Goal: Information Seeking & Learning: Find specific fact

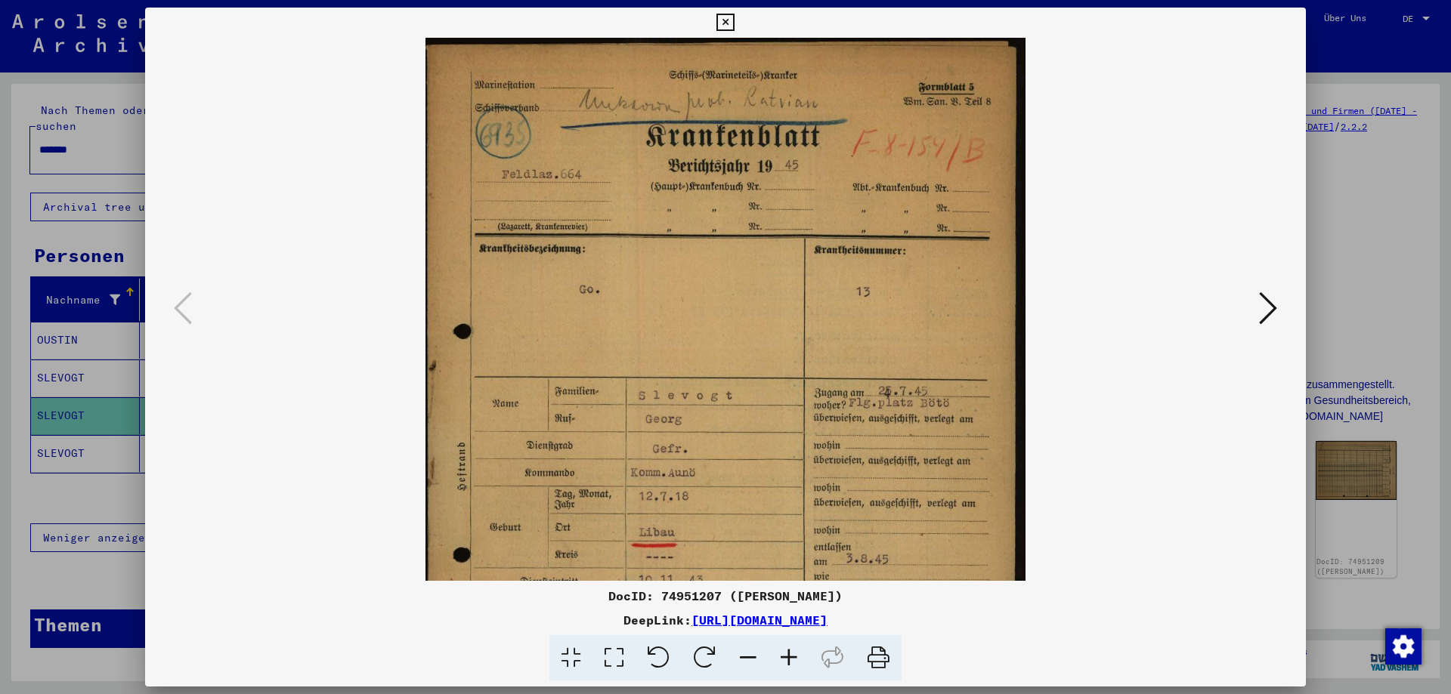
scroll to position [91, 0]
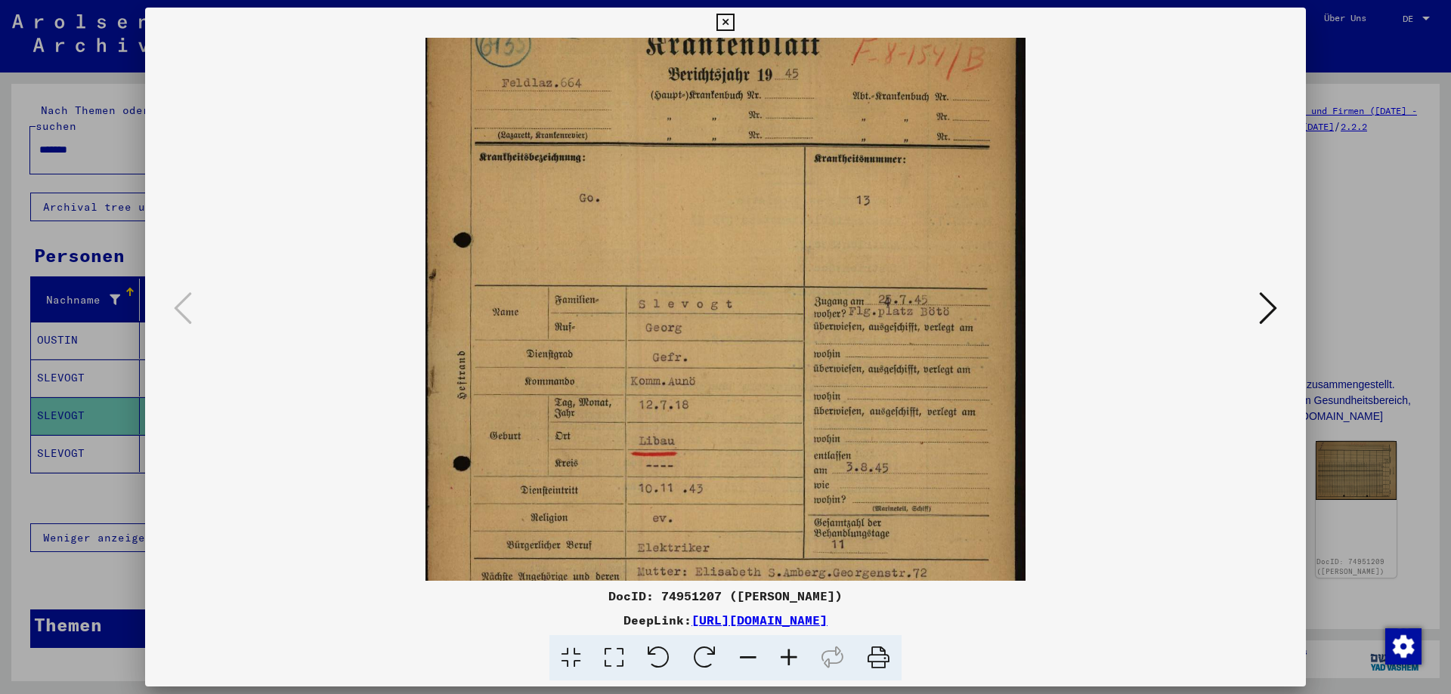
click at [720, 17] on icon at bounding box center [724, 23] width 17 height 18
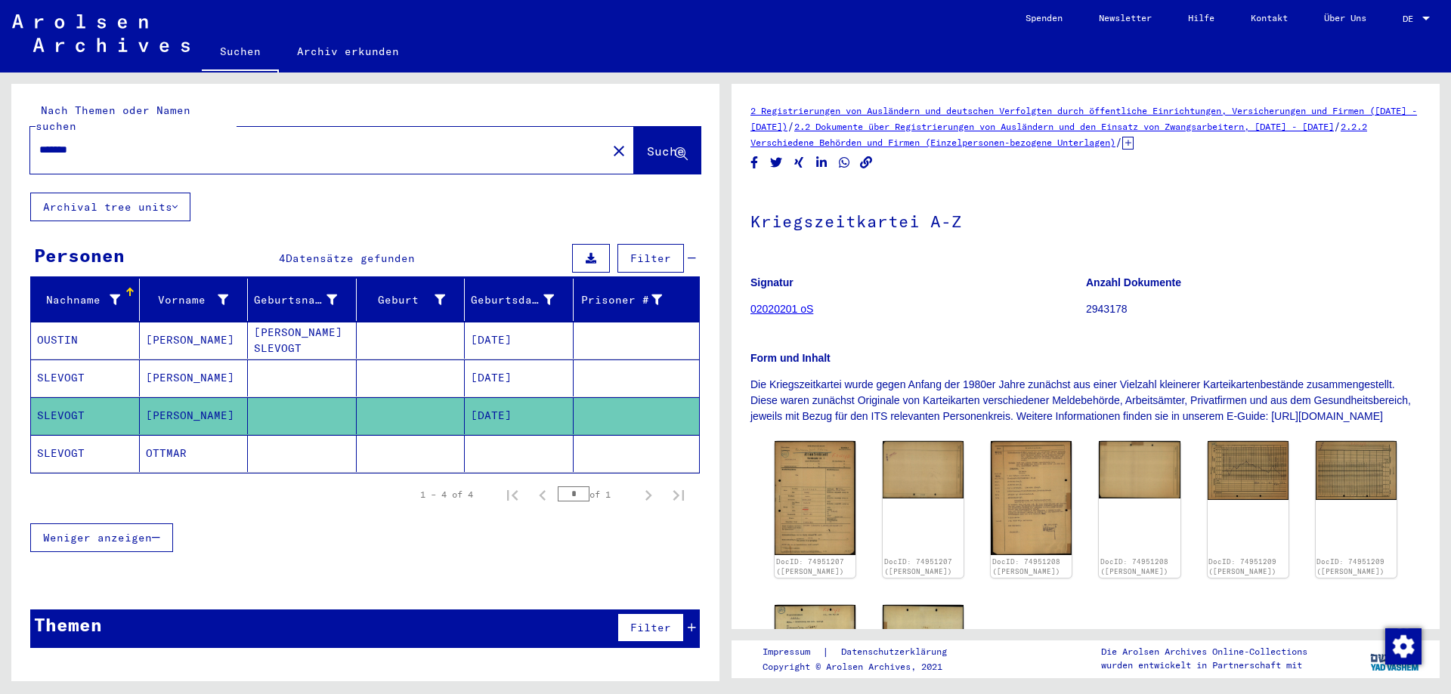
click at [175, 142] on input "*******" at bounding box center [318, 150] width 558 height 16
type input "*"
type input "**********"
click at [657, 144] on span "Suche" at bounding box center [666, 151] width 38 height 15
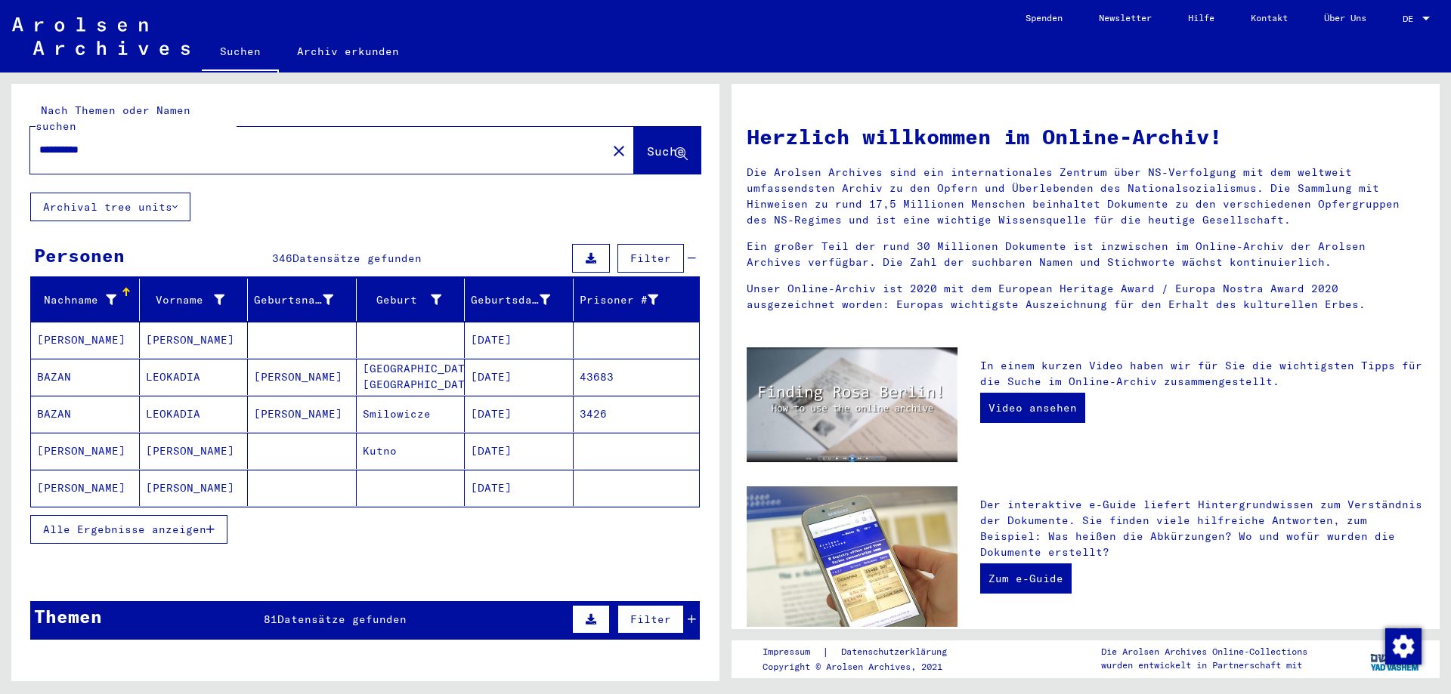
click at [167, 523] on span "Alle Ergebnisse anzeigen" at bounding box center [124, 530] width 163 height 14
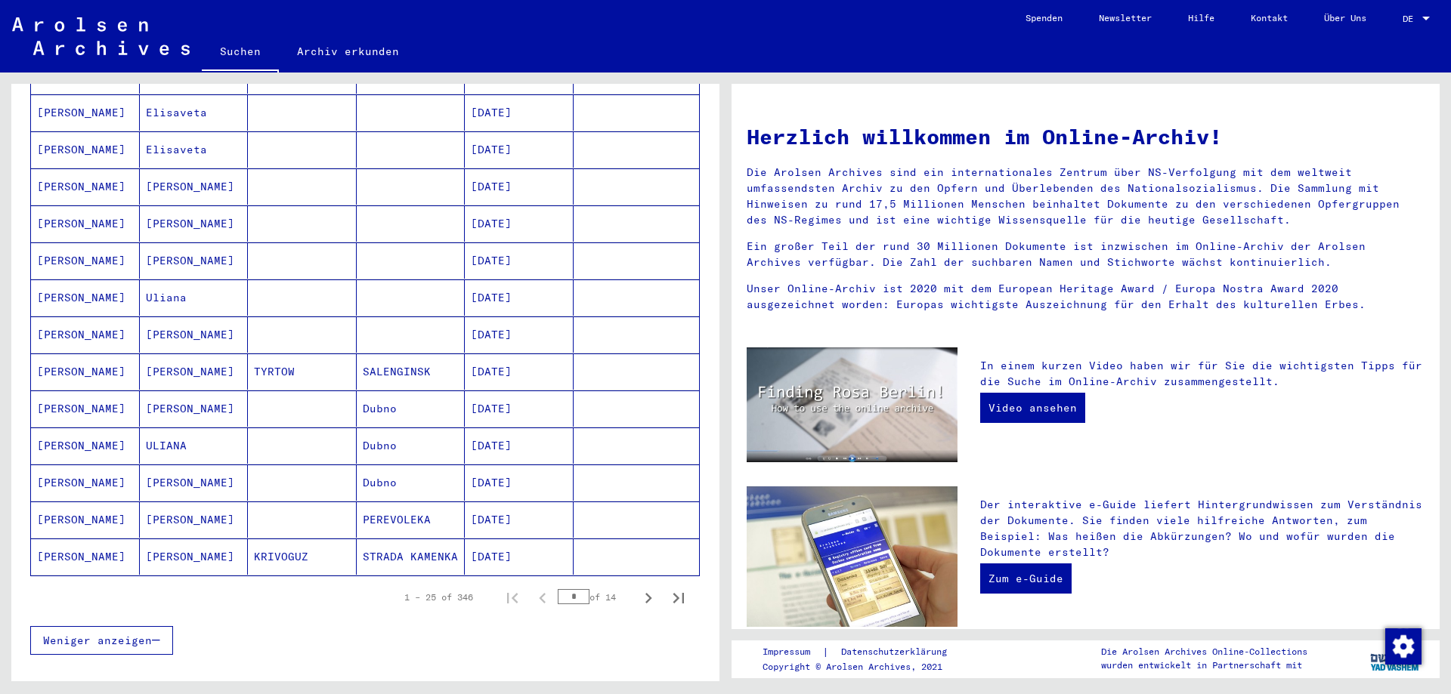
scroll to position [705, 0]
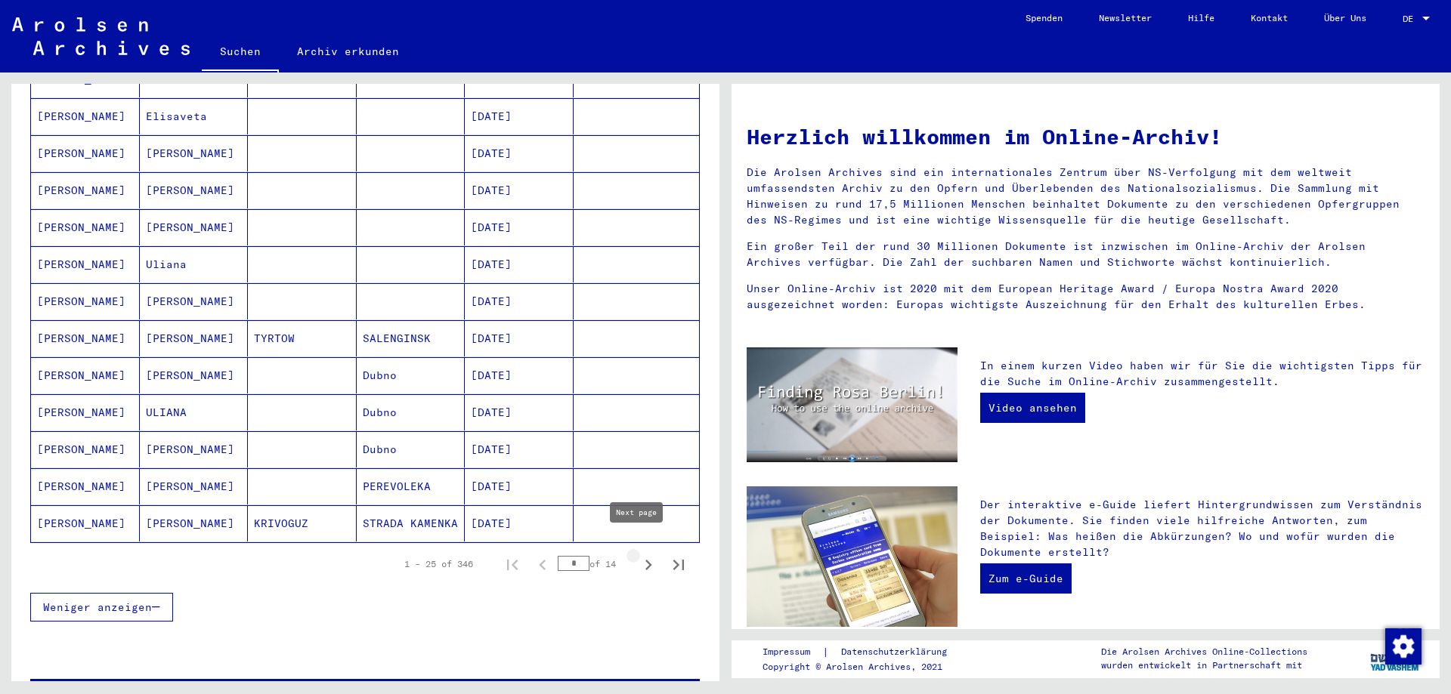
click at [638, 555] on icon "Next page" at bounding box center [648, 565] width 21 height 21
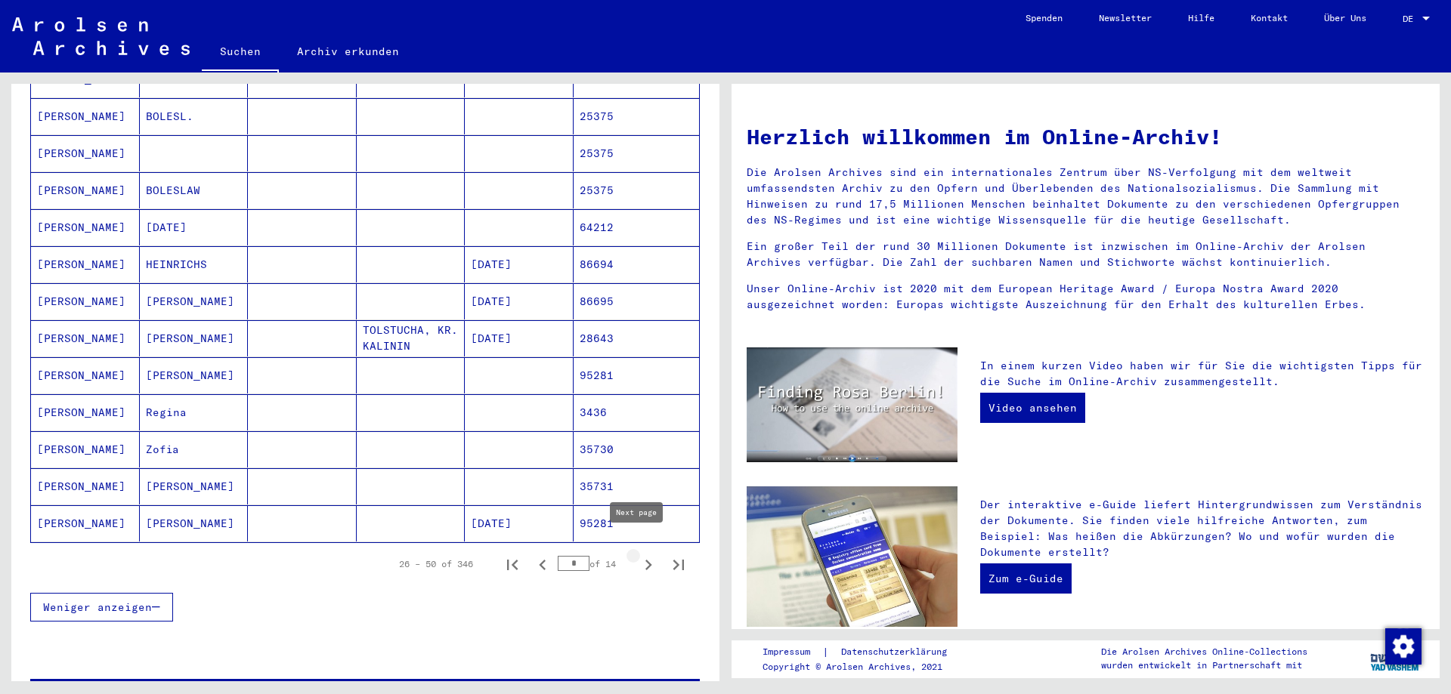
click at [638, 555] on icon "Next page" at bounding box center [648, 565] width 21 height 21
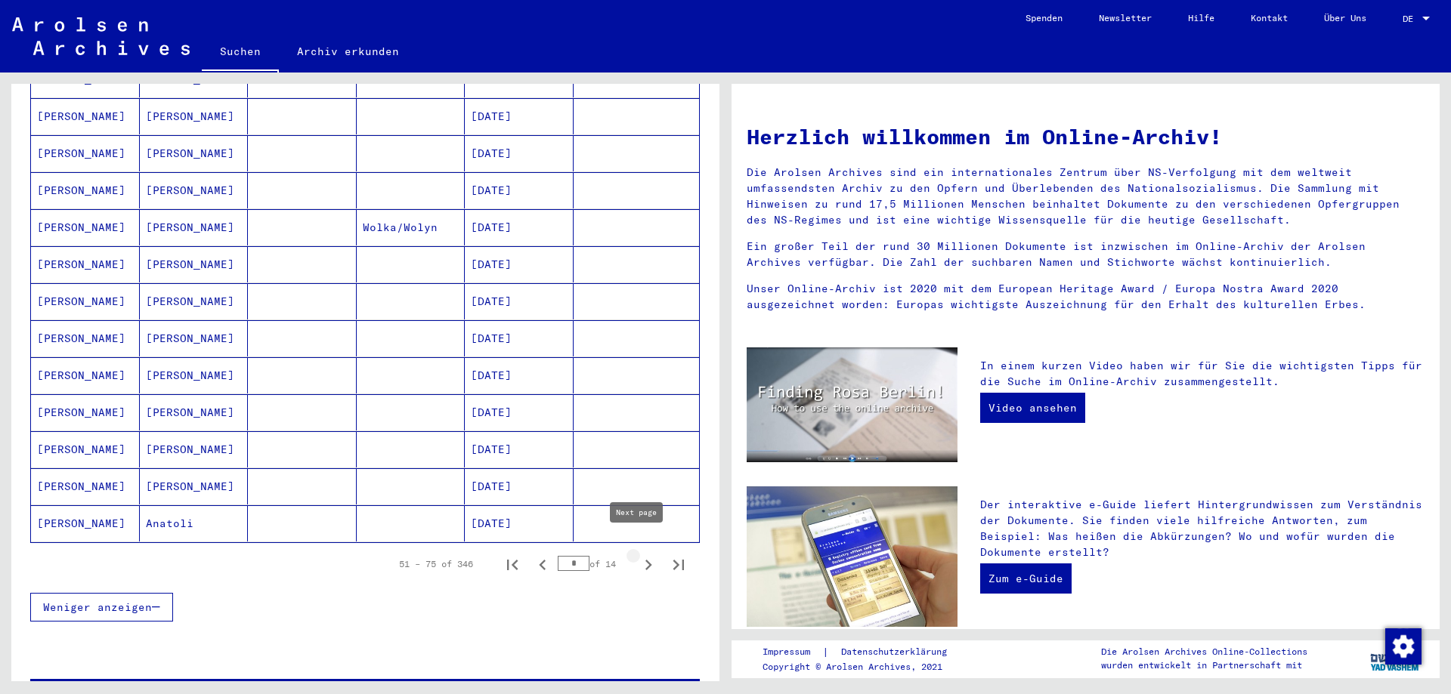
click at [641, 555] on icon "Next page" at bounding box center [648, 565] width 21 height 21
click at [645, 560] on icon "Next page" at bounding box center [648, 565] width 7 height 11
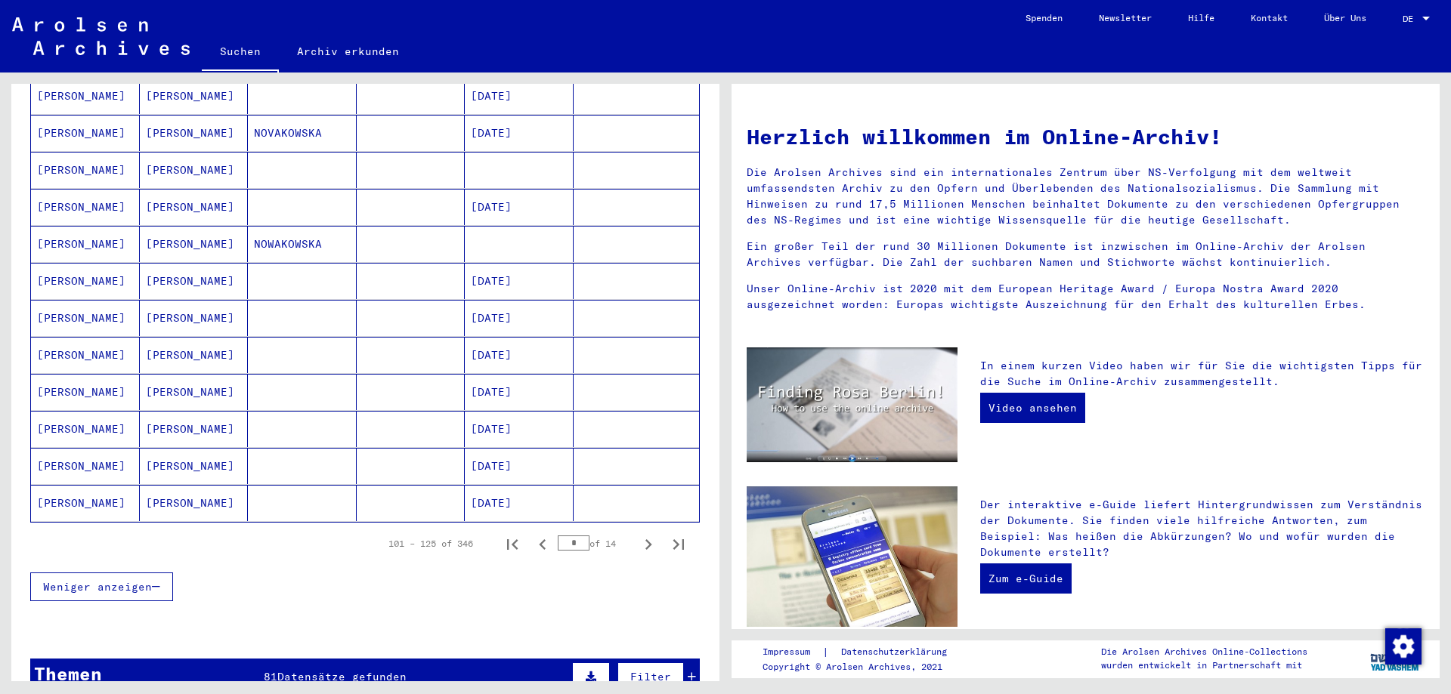
scroll to position [882, 0]
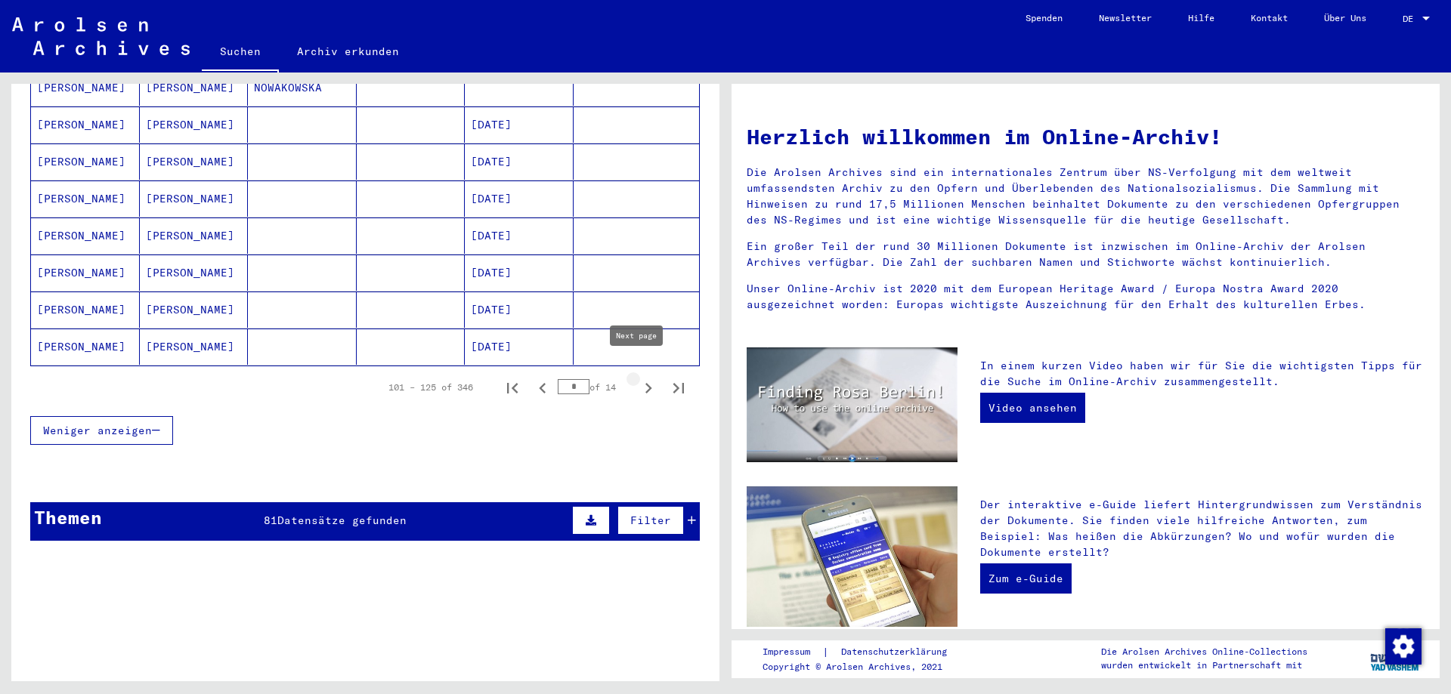
click at [645, 383] on icon "Next page" at bounding box center [648, 388] width 7 height 11
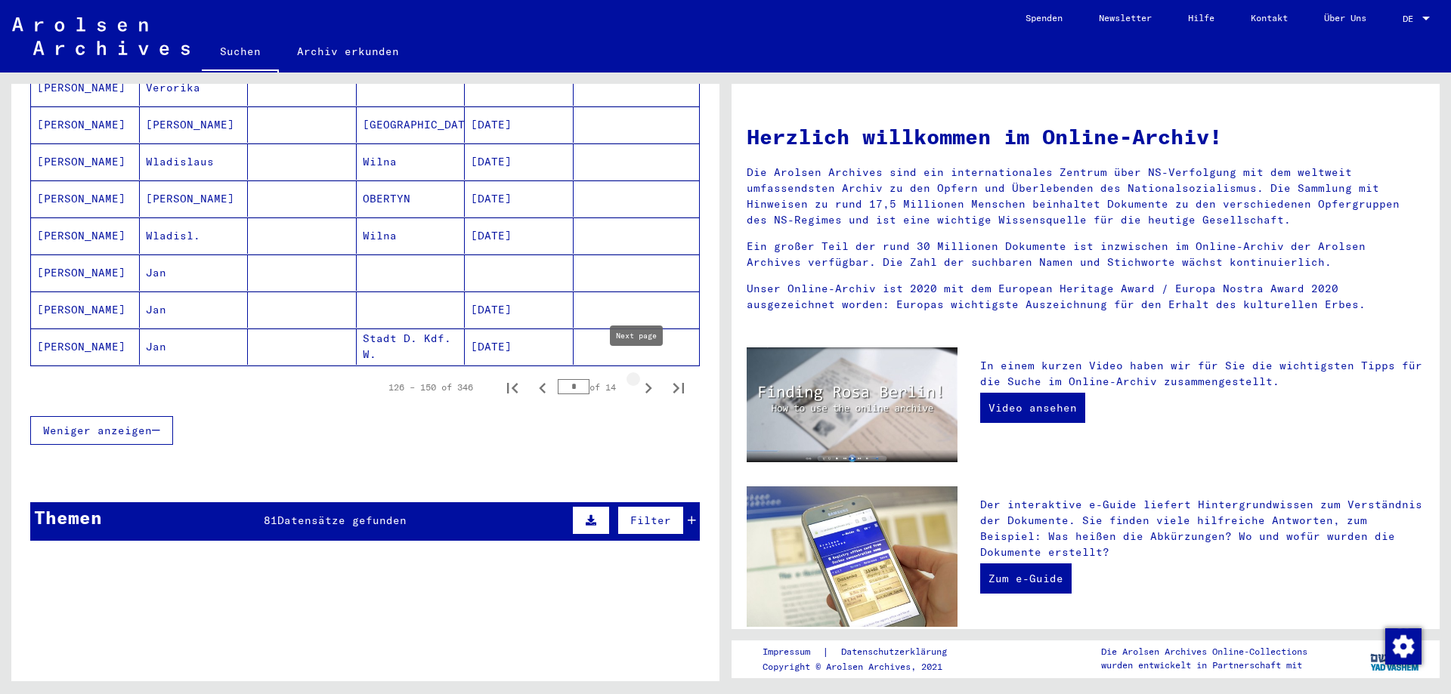
click at [642, 378] on icon "Next page" at bounding box center [648, 388] width 21 height 21
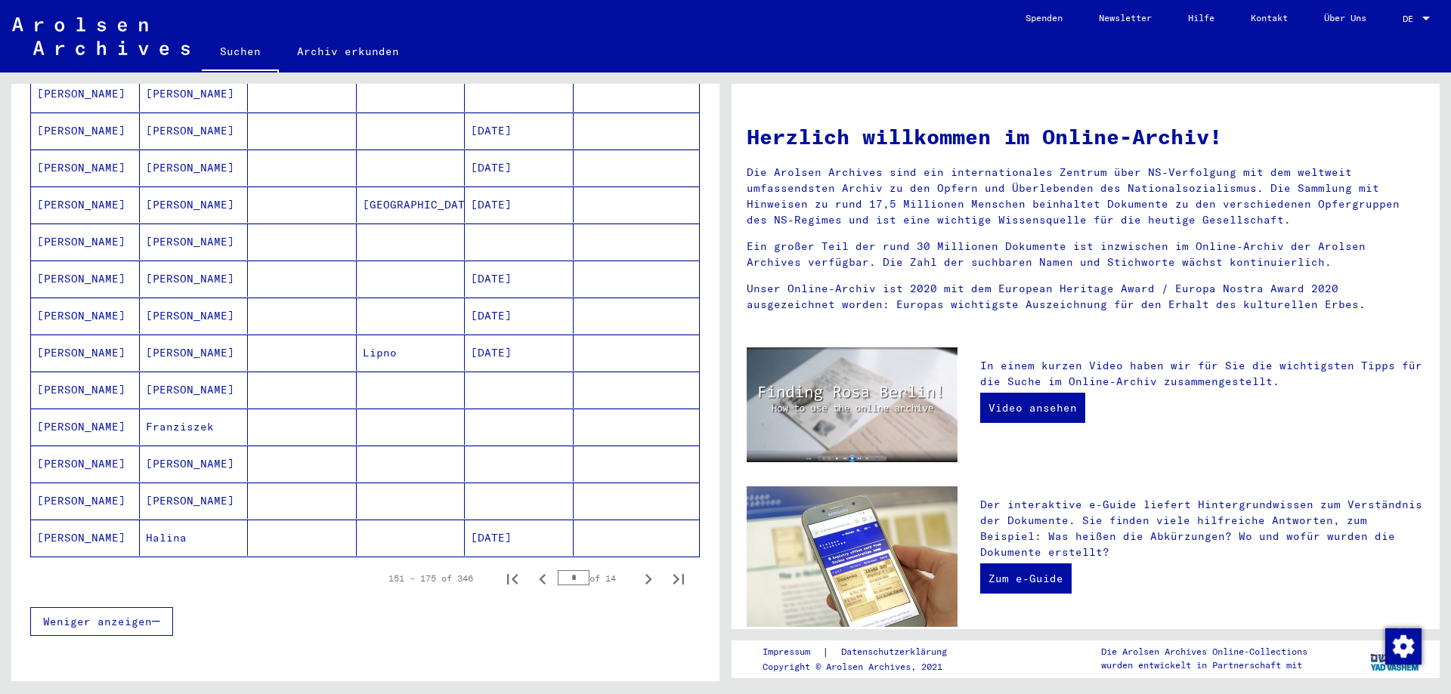
scroll to position [705, 0]
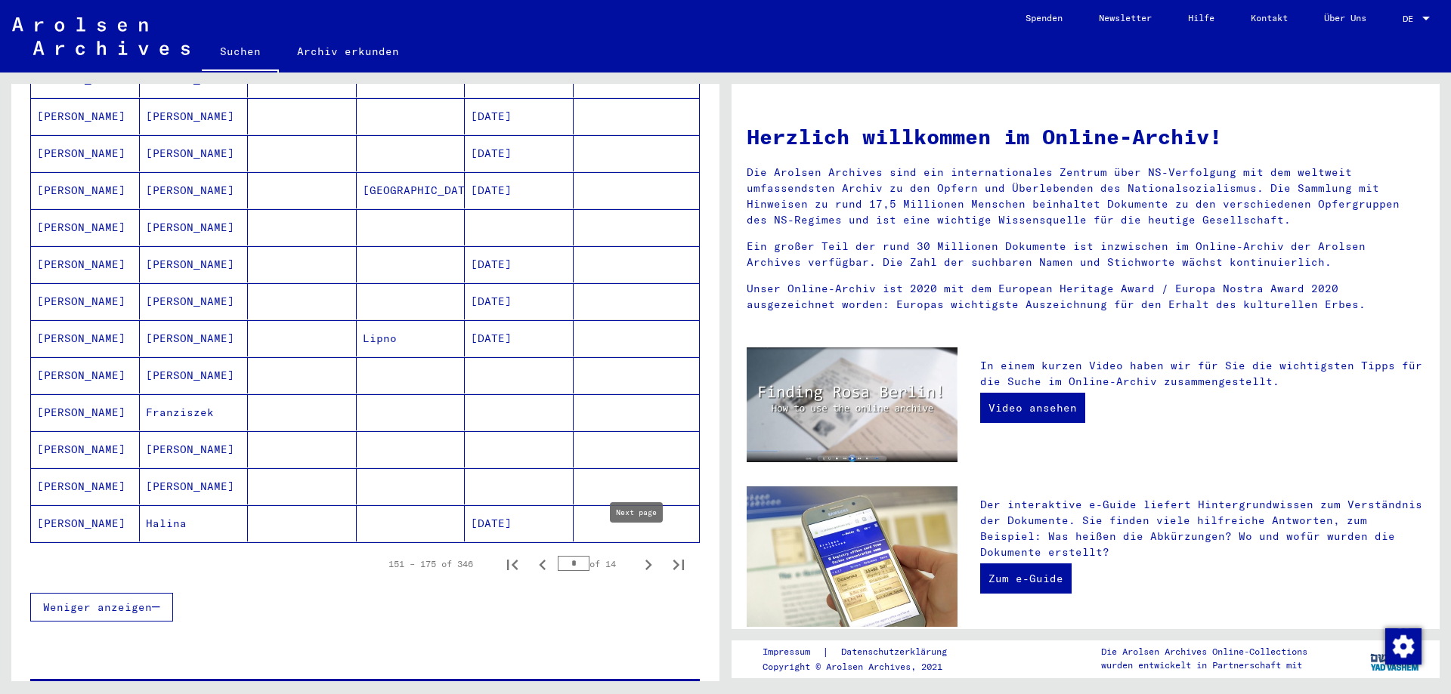
click at [638, 555] on icon "Next page" at bounding box center [648, 565] width 21 height 21
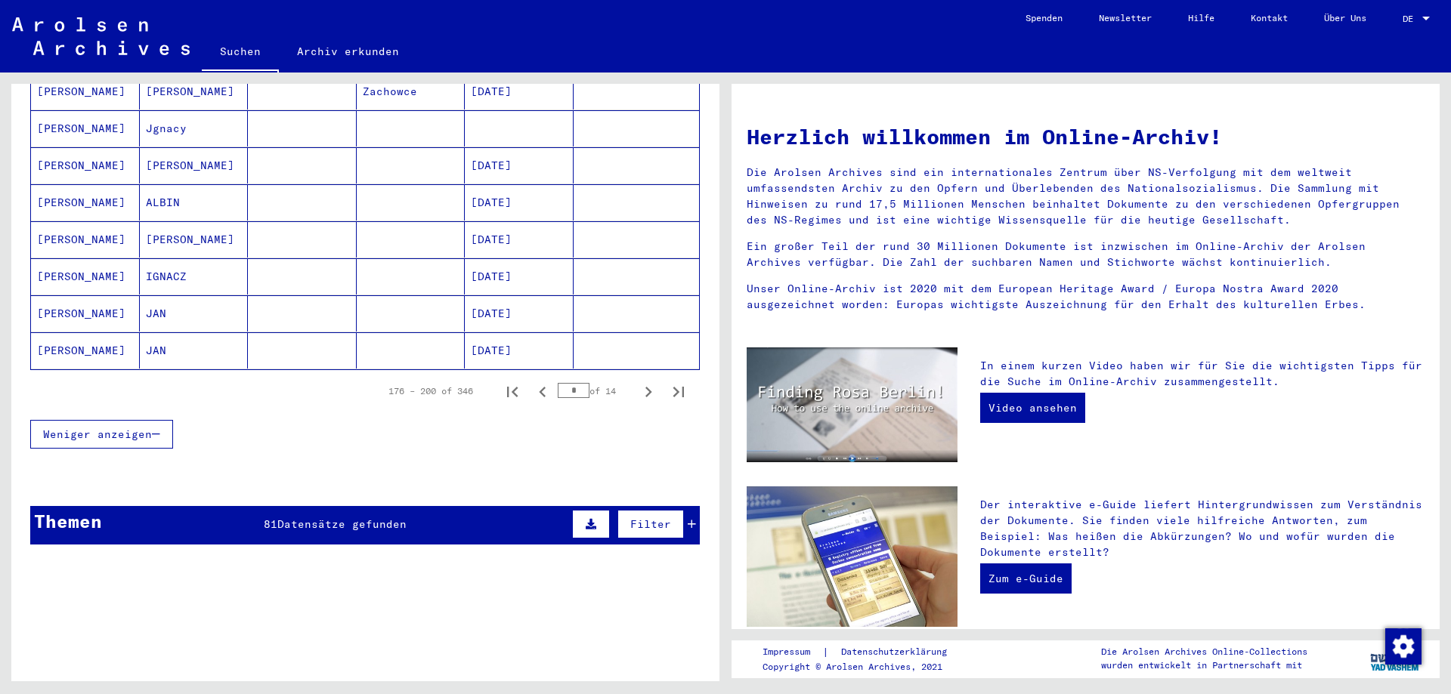
scroll to position [882, 0]
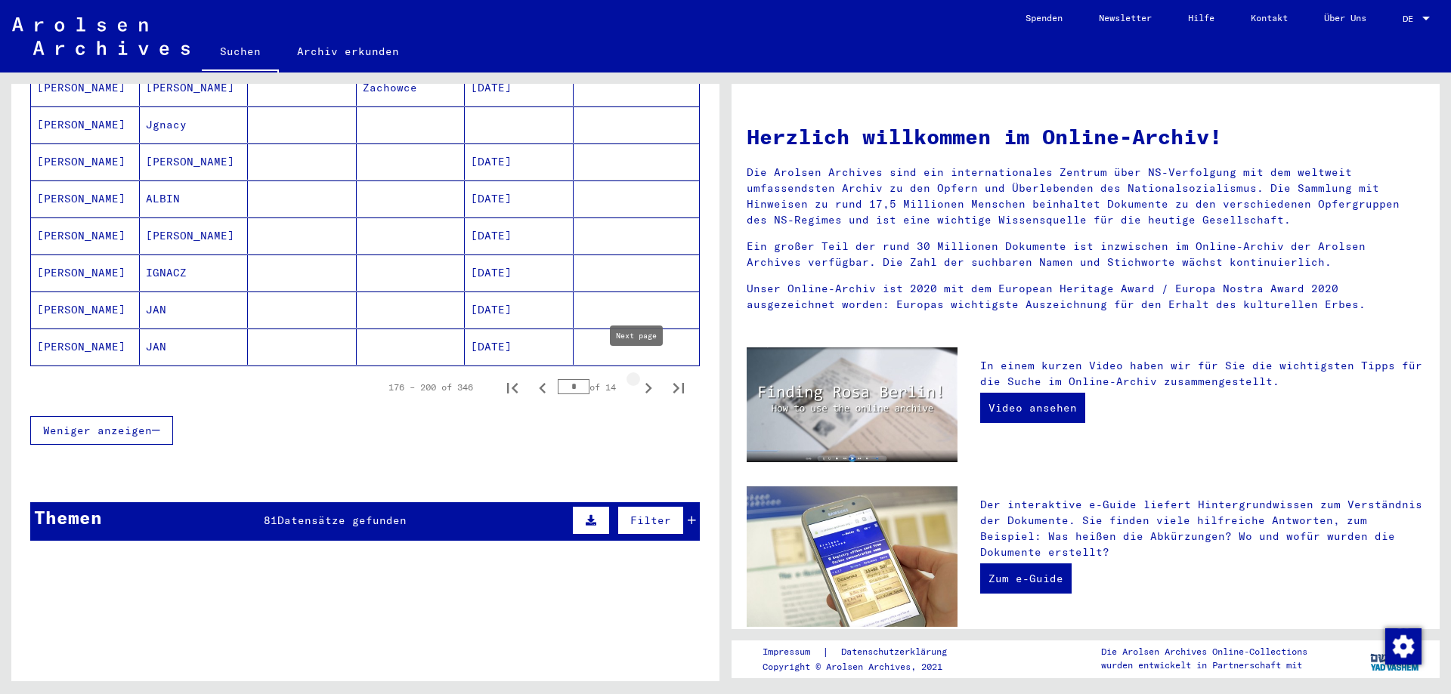
click at [645, 383] on icon "Next page" at bounding box center [648, 388] width 7 height 11
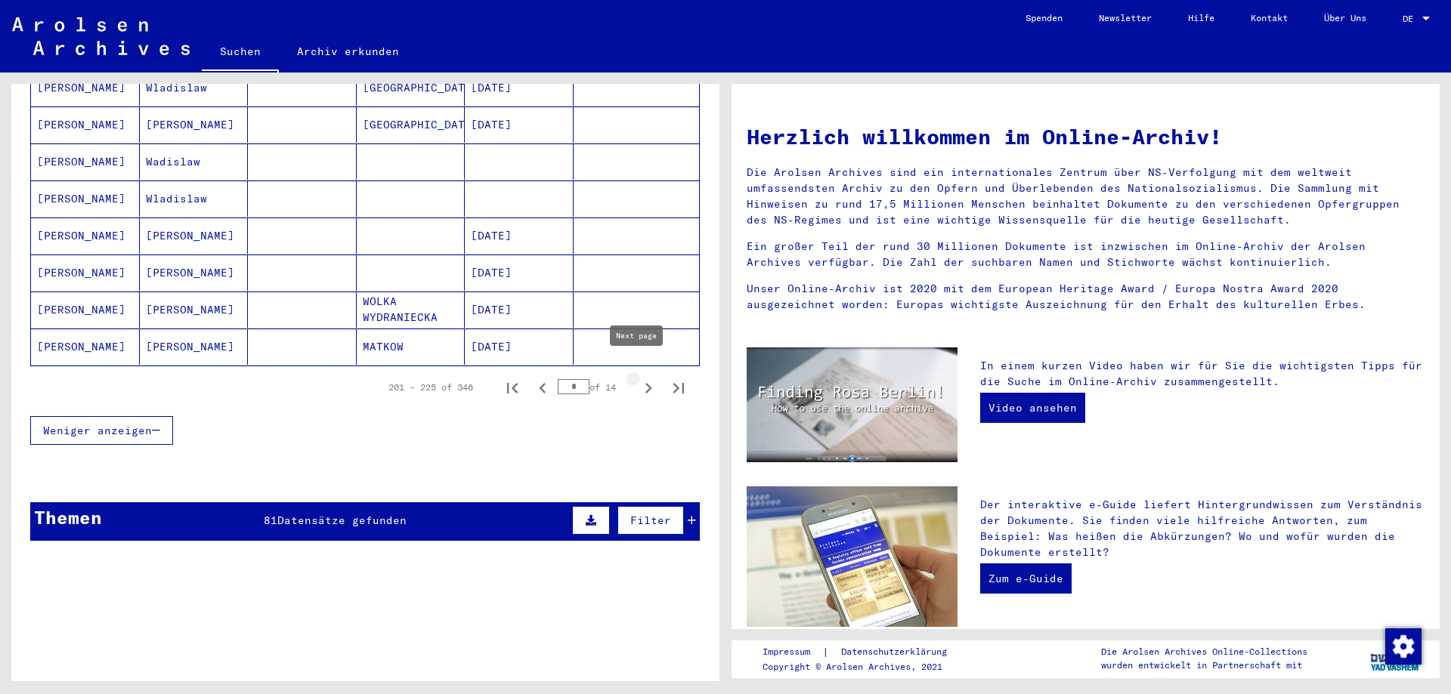
click at [638, 378] on icon "Next page" at bounding box center [648, 388] width 21 height 21
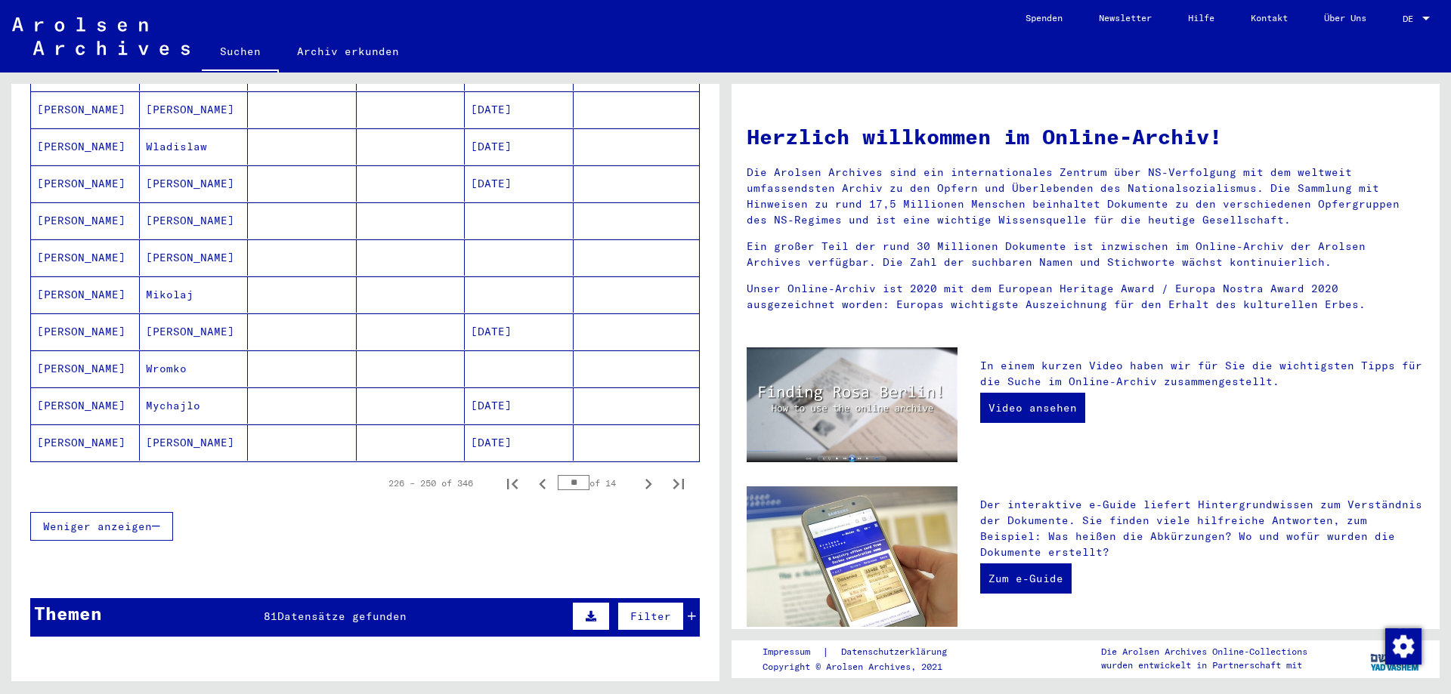
scroll to position [1058, 0]
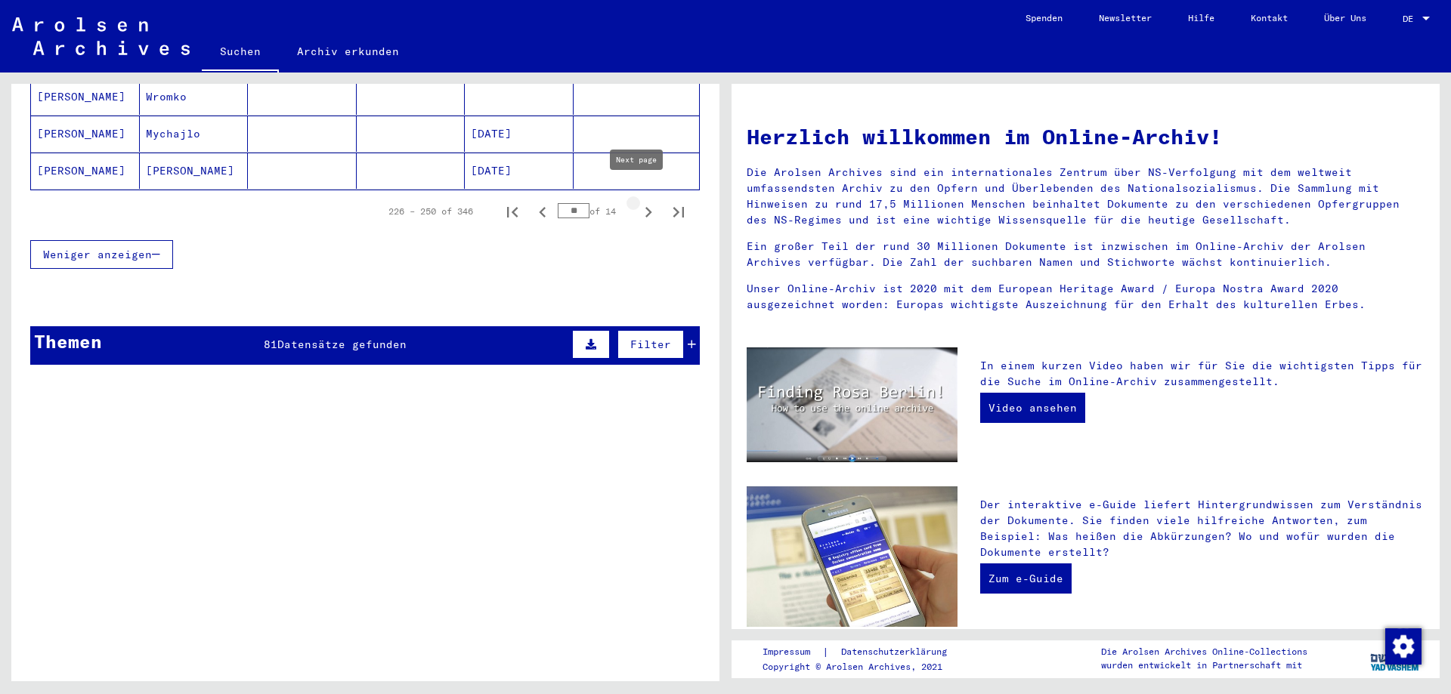
click at [638, 202] on icon "Next page" at bounding box center [648, 212] width 21 height 21
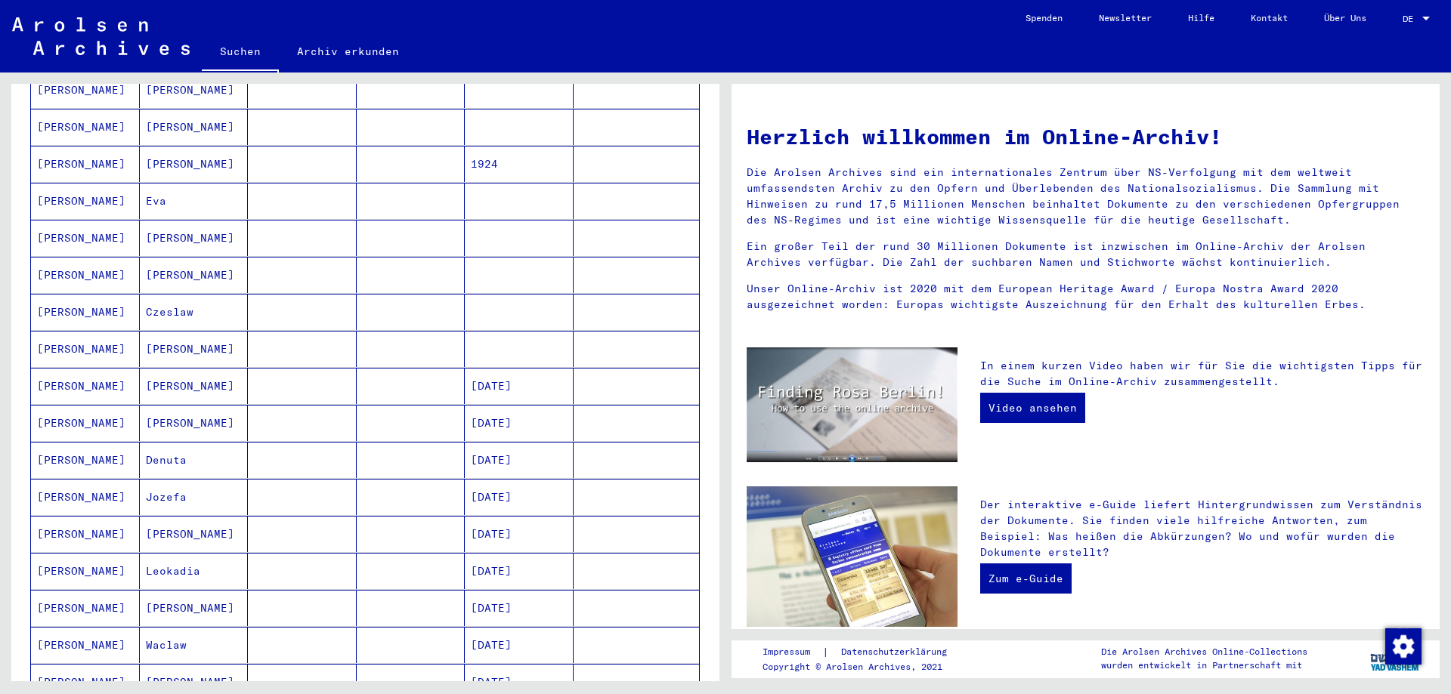
scroll to position [705, 0]
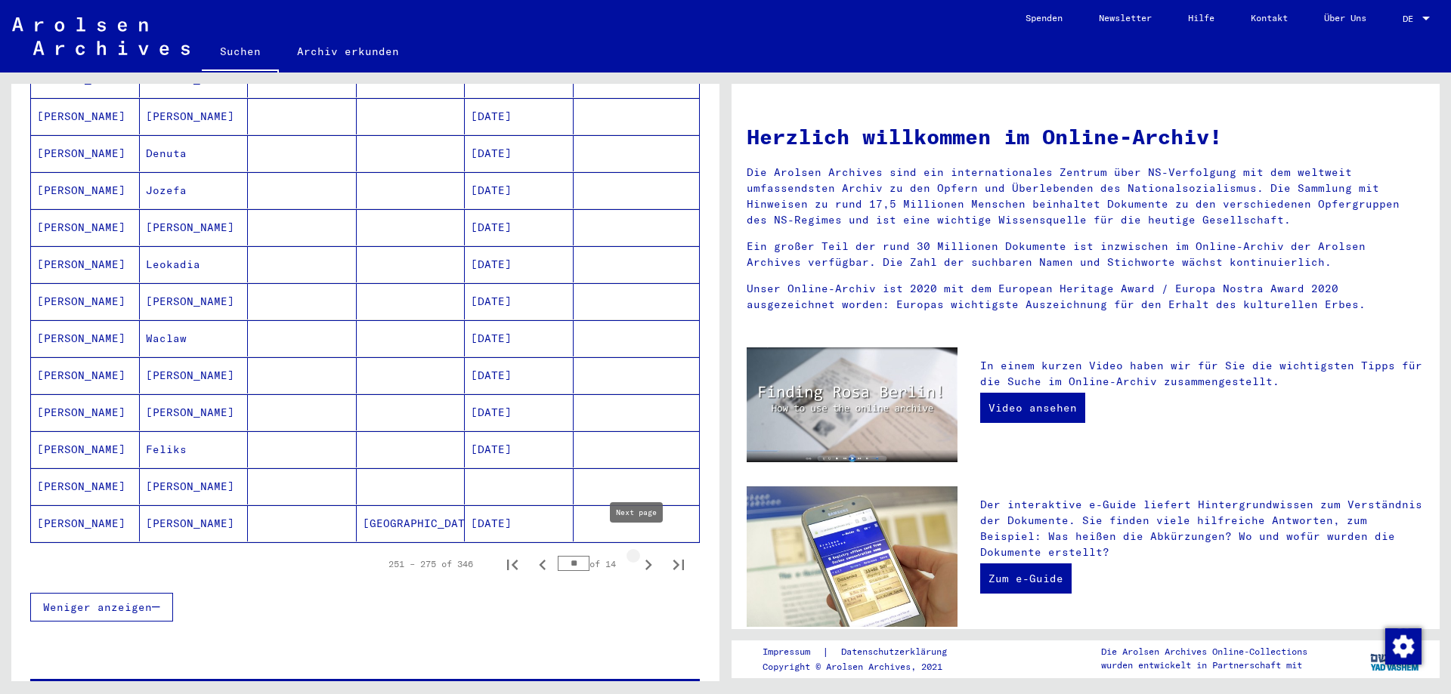
click at [638, 555] on icon "Next page" at bounding box center [648, 565] width 21 height 21
type input "**"
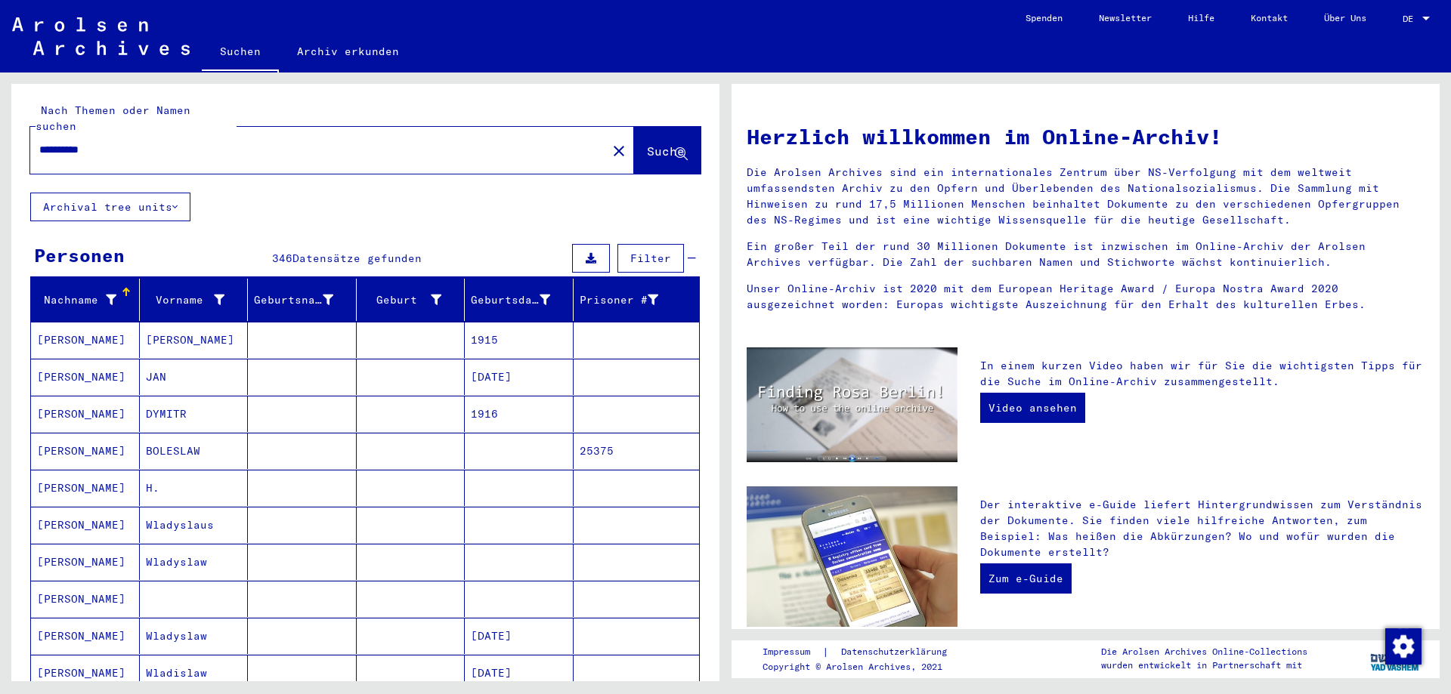
scroll to position [176, 0]
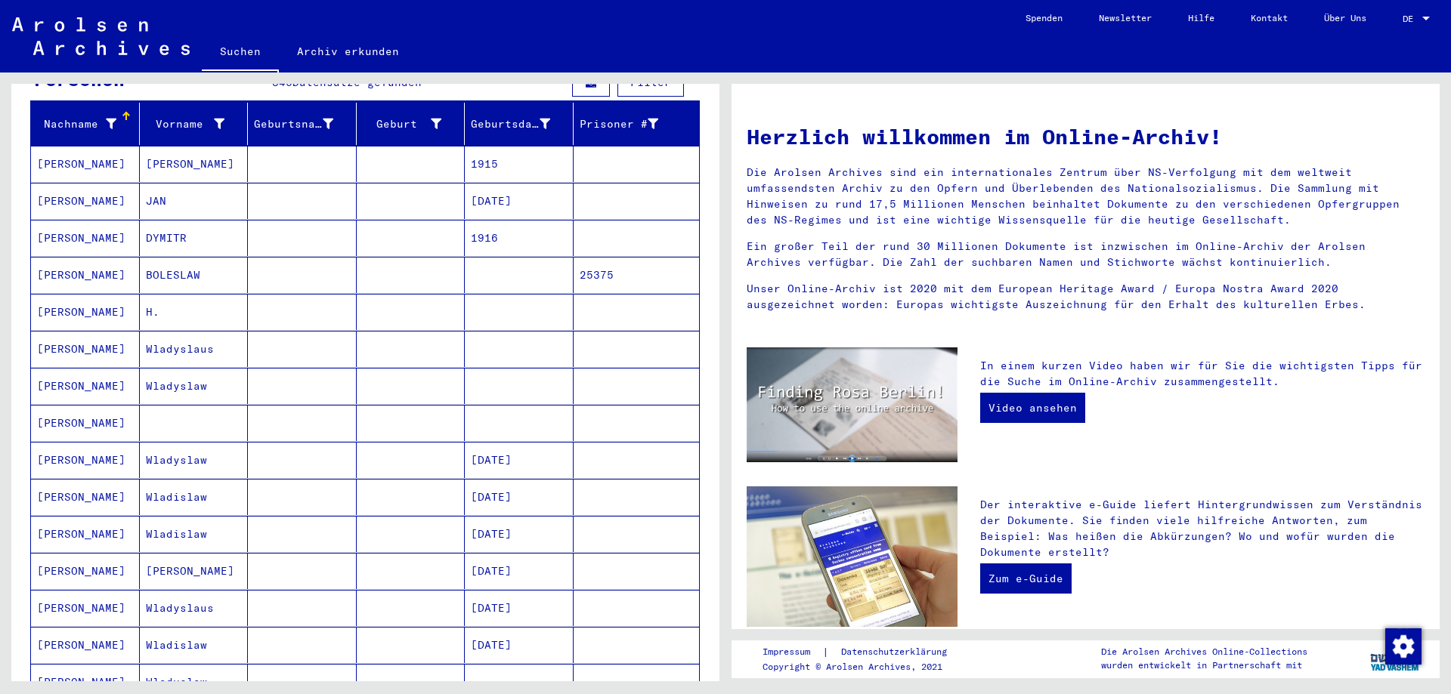
click at [61, 405] on mat-cell "[PERSON_NAME]" at bounding box center [85, 423] width 109 height 36
